Goal: Submit feedback/report problem: Submit feedback/report problem

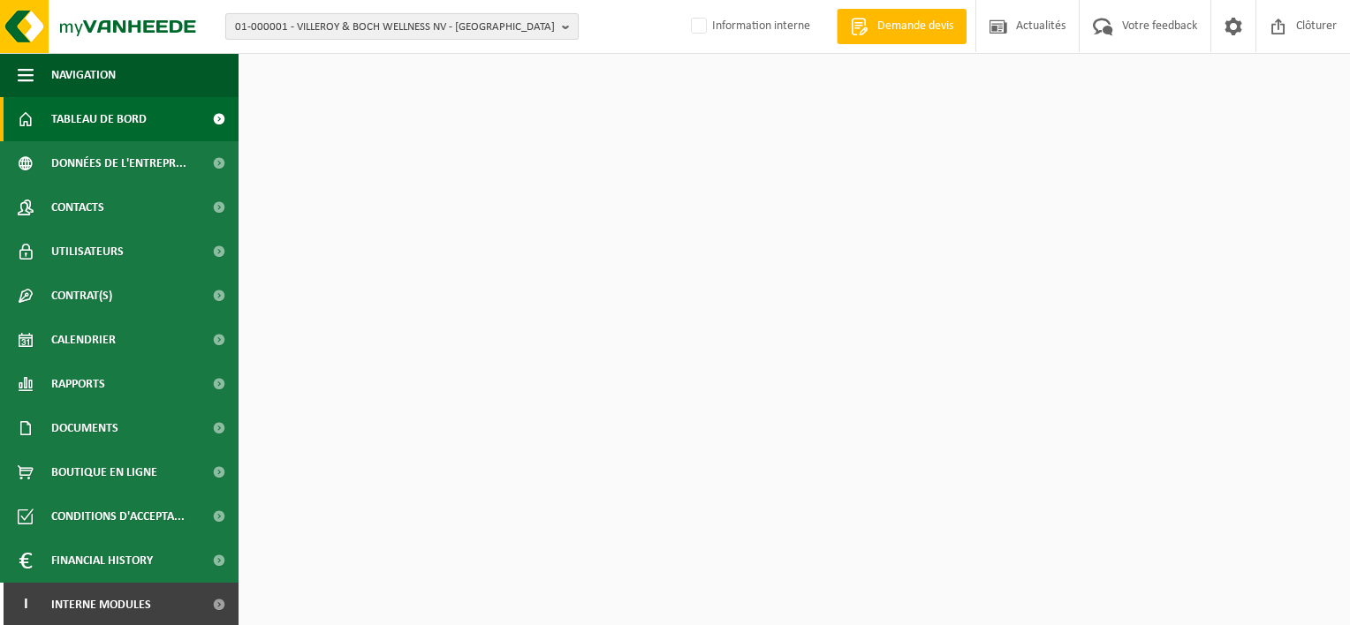
click at [307, 35] on span "01-000001 - VILLEROY & BOCH WELLNESS NV - ROESELARE" at bounding box center [395, 27] width 320 height 26
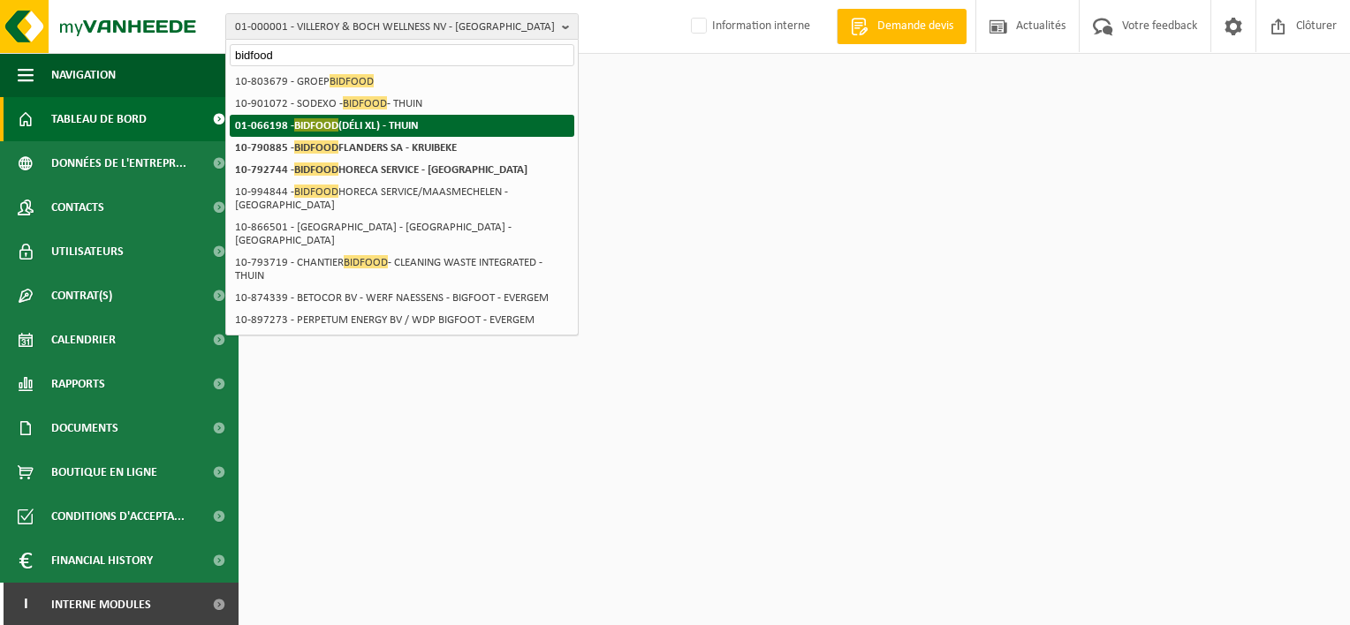
type input "bidfood"
click at [338, 117] on li "01-066198 - BIDFOOD (DÉLI XL) - THUIN" at bounding box center [402, 126] width 344 height 22
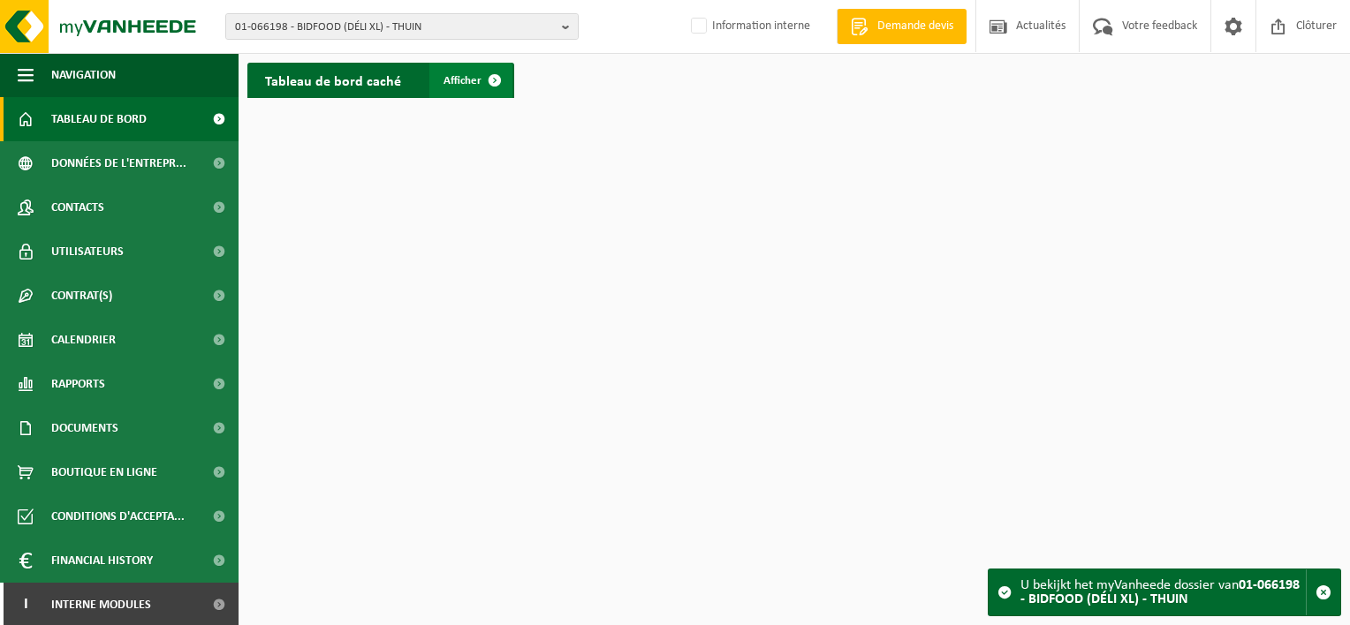
click at [472, 79] on span "Afficher" at bounding box center [462, 80] width 38 height 11
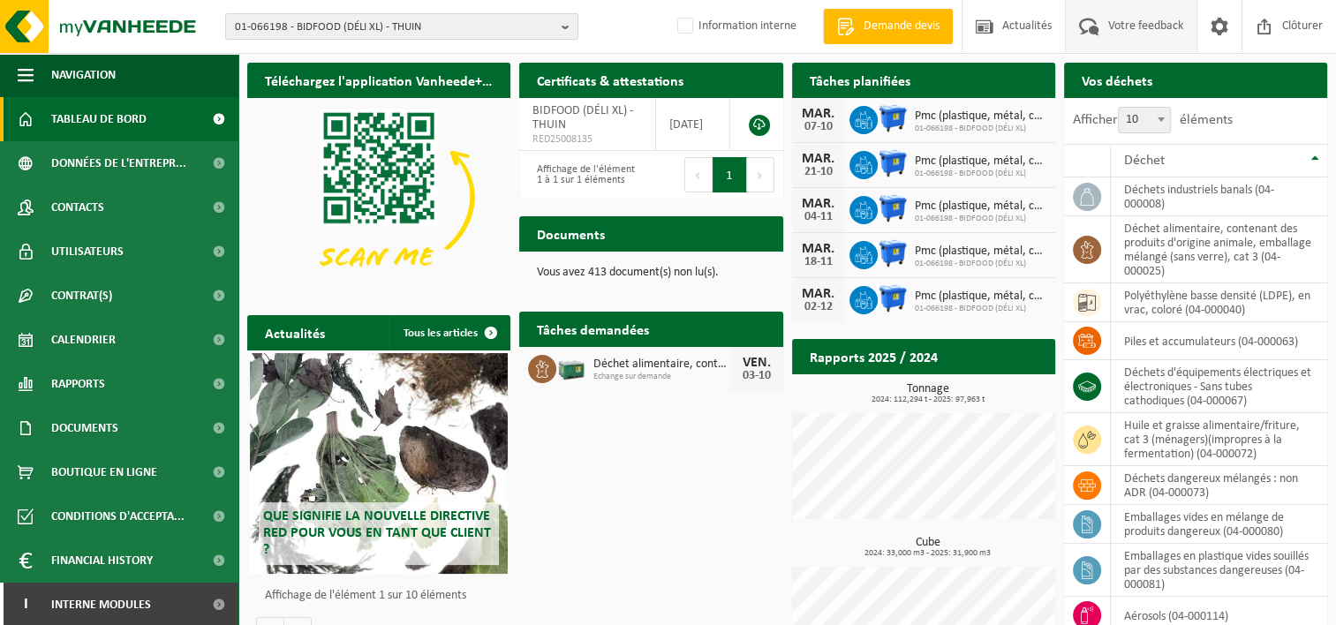
click at [1134, 26] on span "Votre feedback" at bounding box center [1146, 26] width 84 height 52
